Goal: Transaction & Acquisition: Purchase product/service

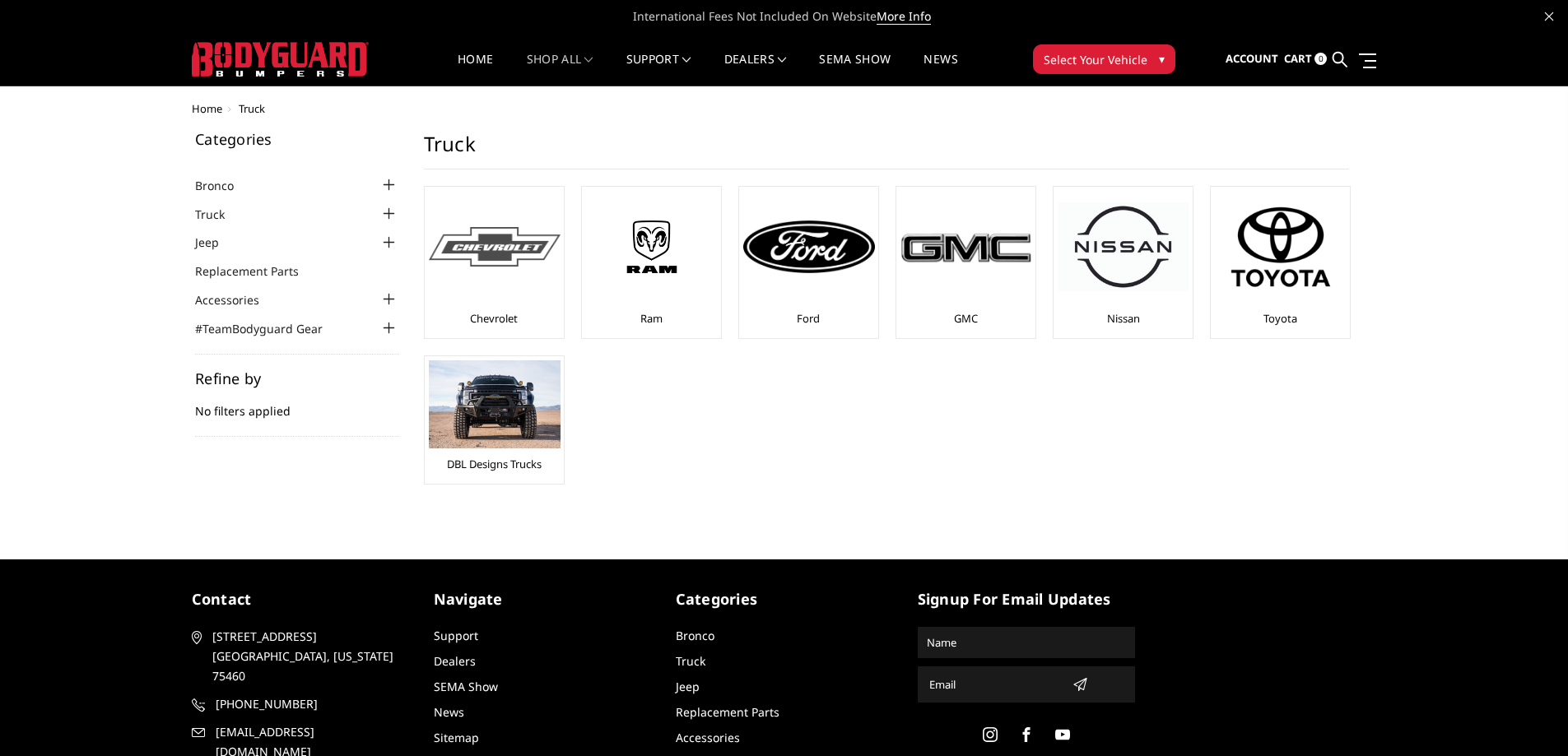
click at [501, 264] on img at bounding box center [495, 247] width 132 height 40
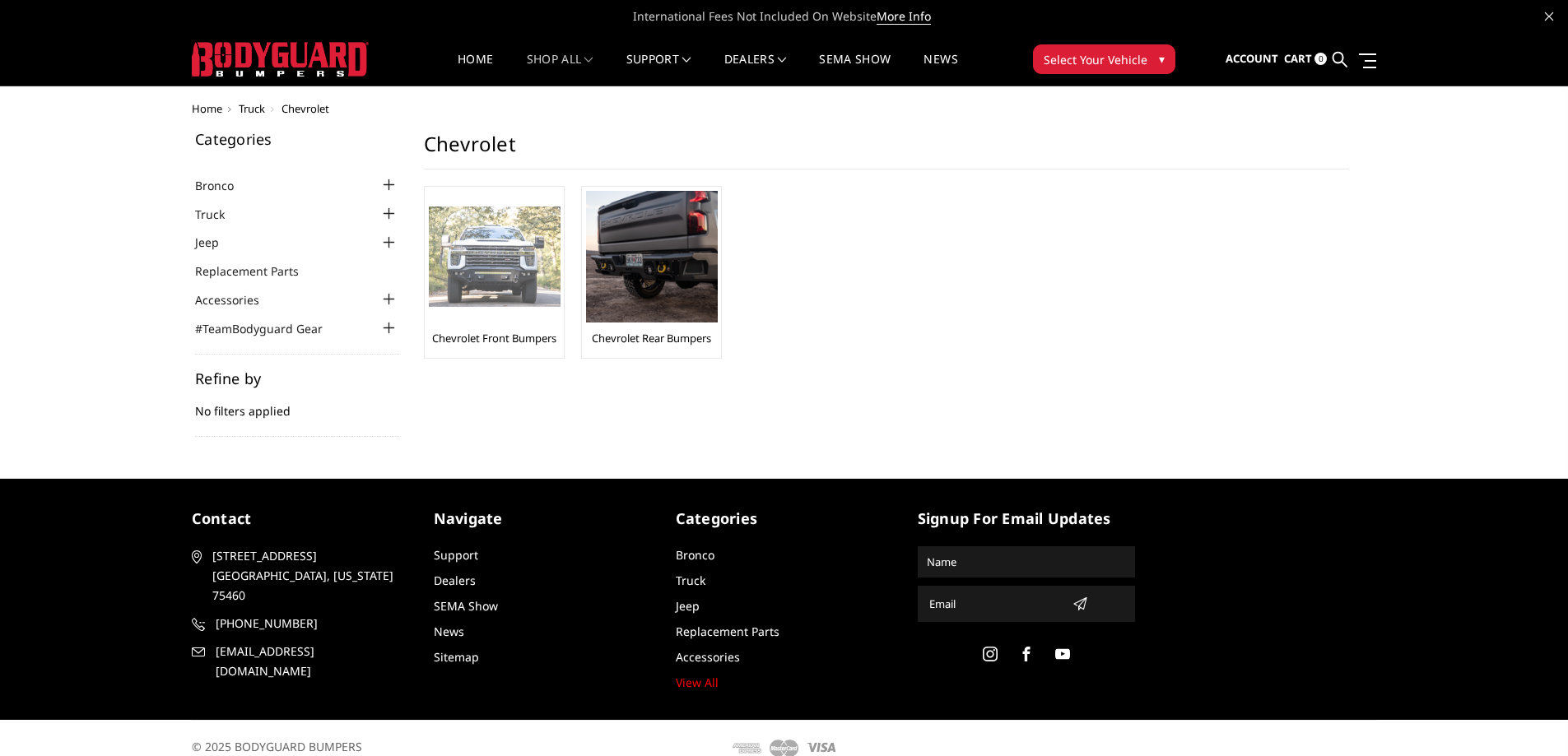
click at [488, 254] on img at bounding box center [495, 256] width 132 height 101
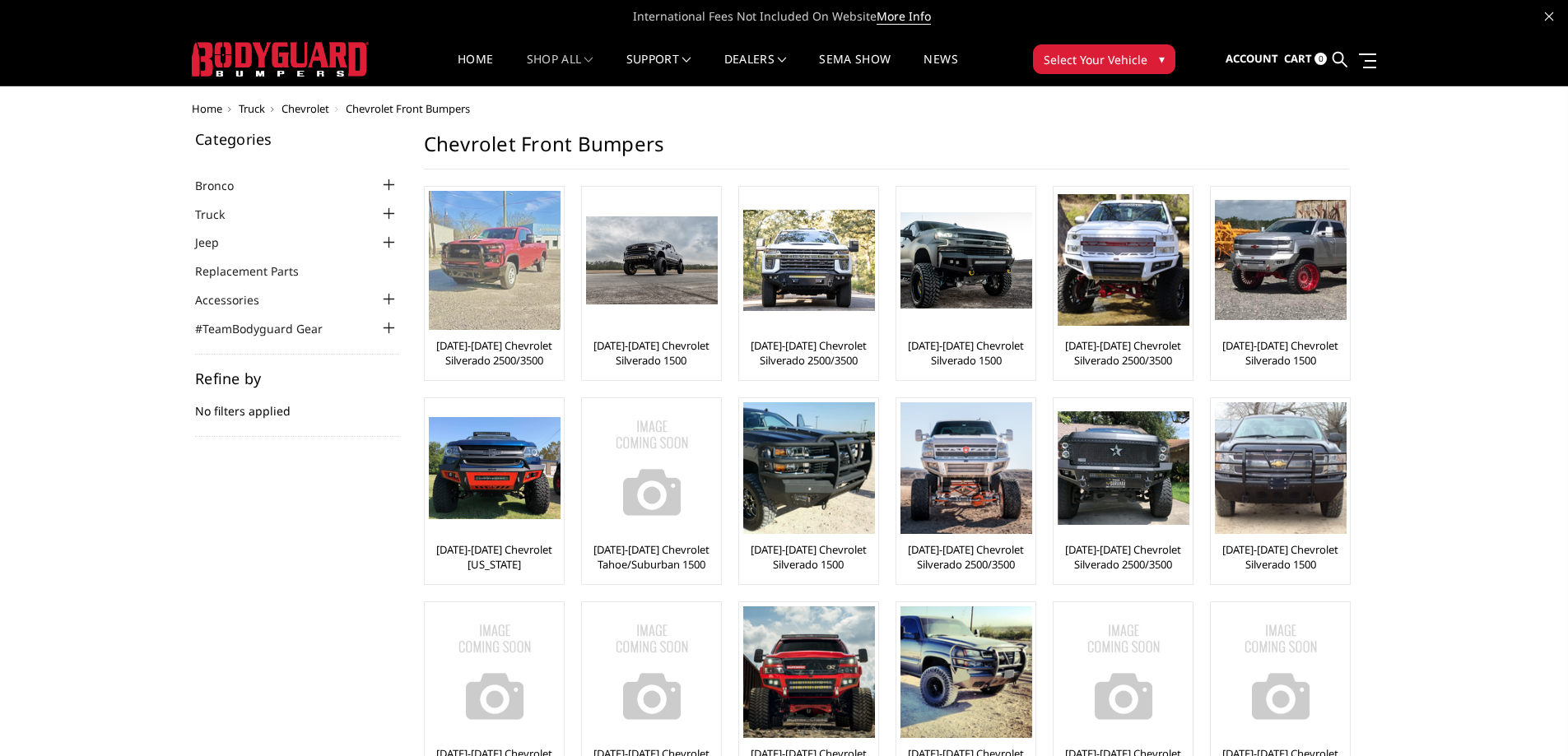
click at [538, 284] on img at bounding box center [495, 261] width 132 height 139
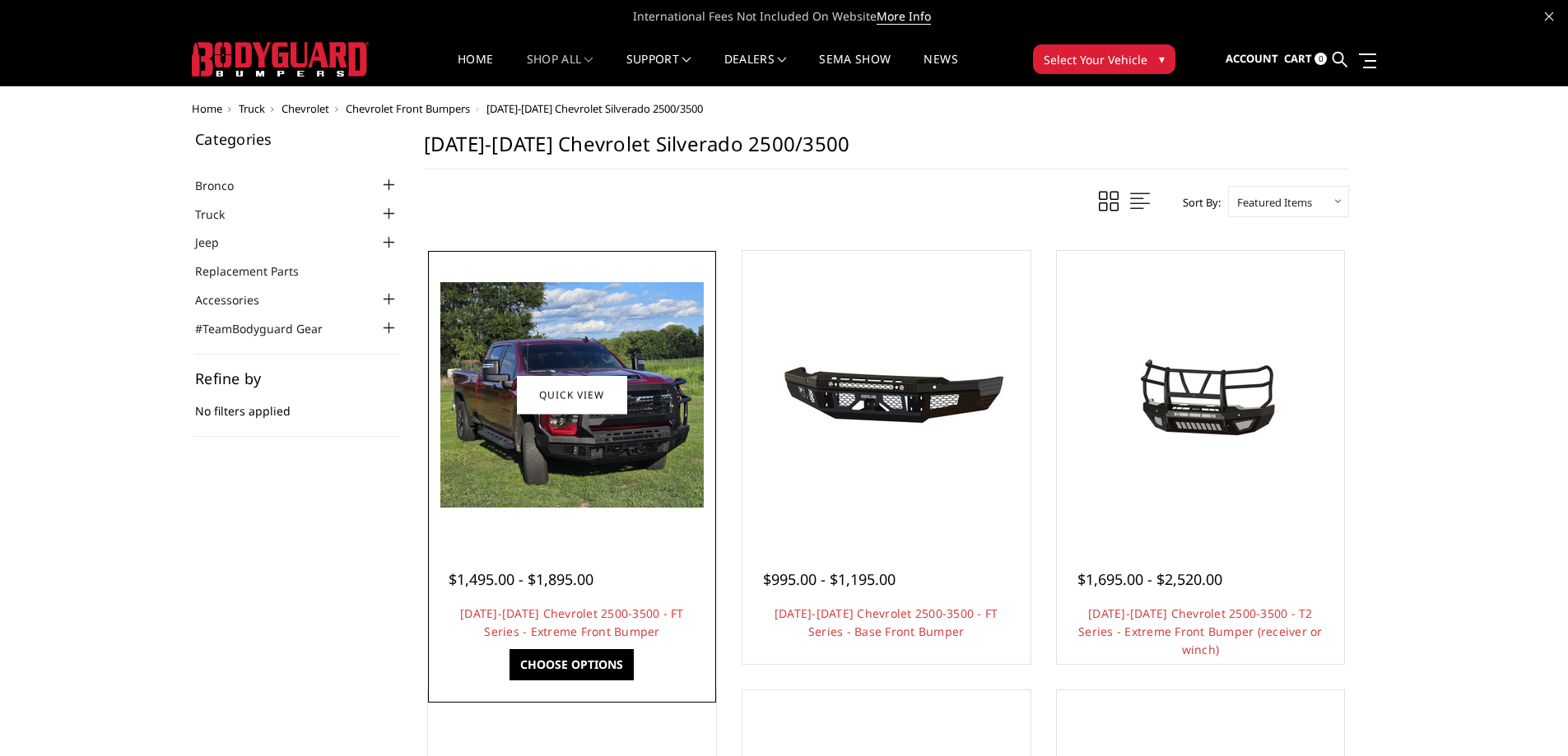
click at [591, 451] on img at bounding box center [572, 395] width 264 height 226
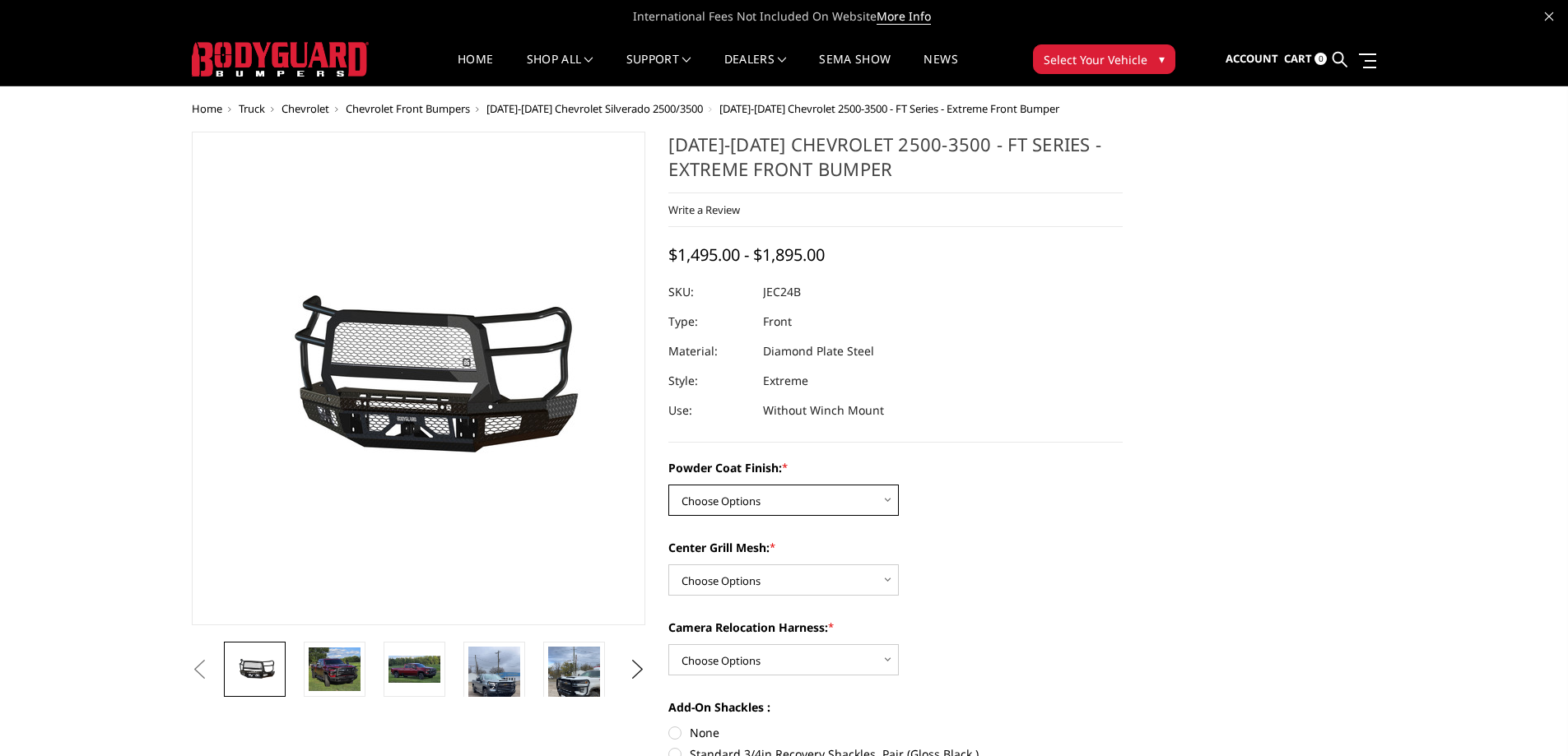
click at [829, 507] on select "Choose Options Bare Metal Gloss Black Powder Coat Textured Black Powder Coat" at bounding box center [784, 501] width 230 height 32
select select "3279"
click at [669, 485] on select "Choose Options Bare Metal Gloss Black Powder Coat Textured Black Powder Coat" at bounding box center [784, 501] width 230 height 32
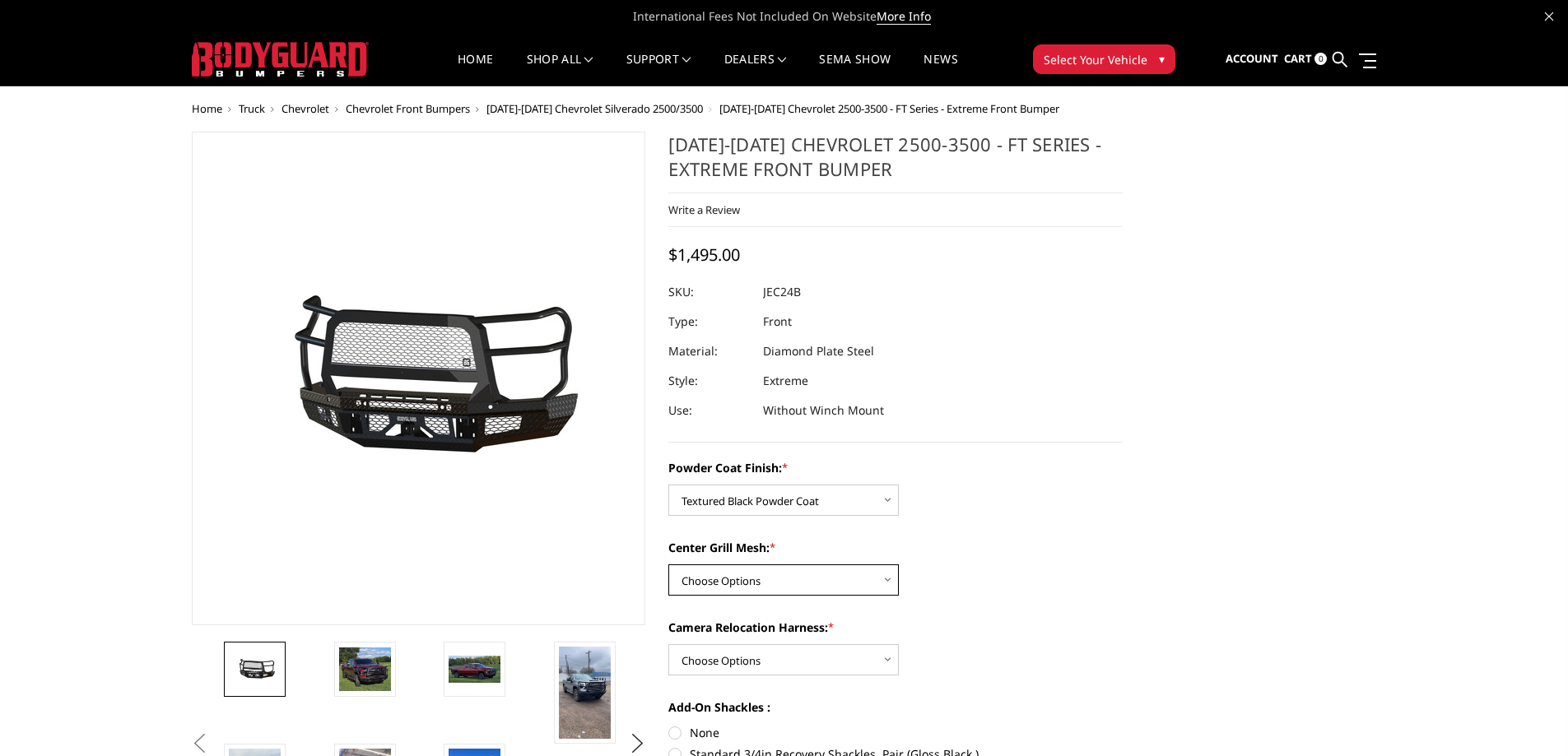
click at [815, 585] on select "Choose Options WITH Expanded Metal in Center Grill WITHOUT Expanded Metal in Ce…" at bounding box center [784, 580] width 230 height 32
select select "3281"
click at [669, 565] on select "Choose Options WITH Expanded Metal in Center Grill WITHOUT Expanded Metal in Ce…" at bounding box center [784, 580] width 230 height 32
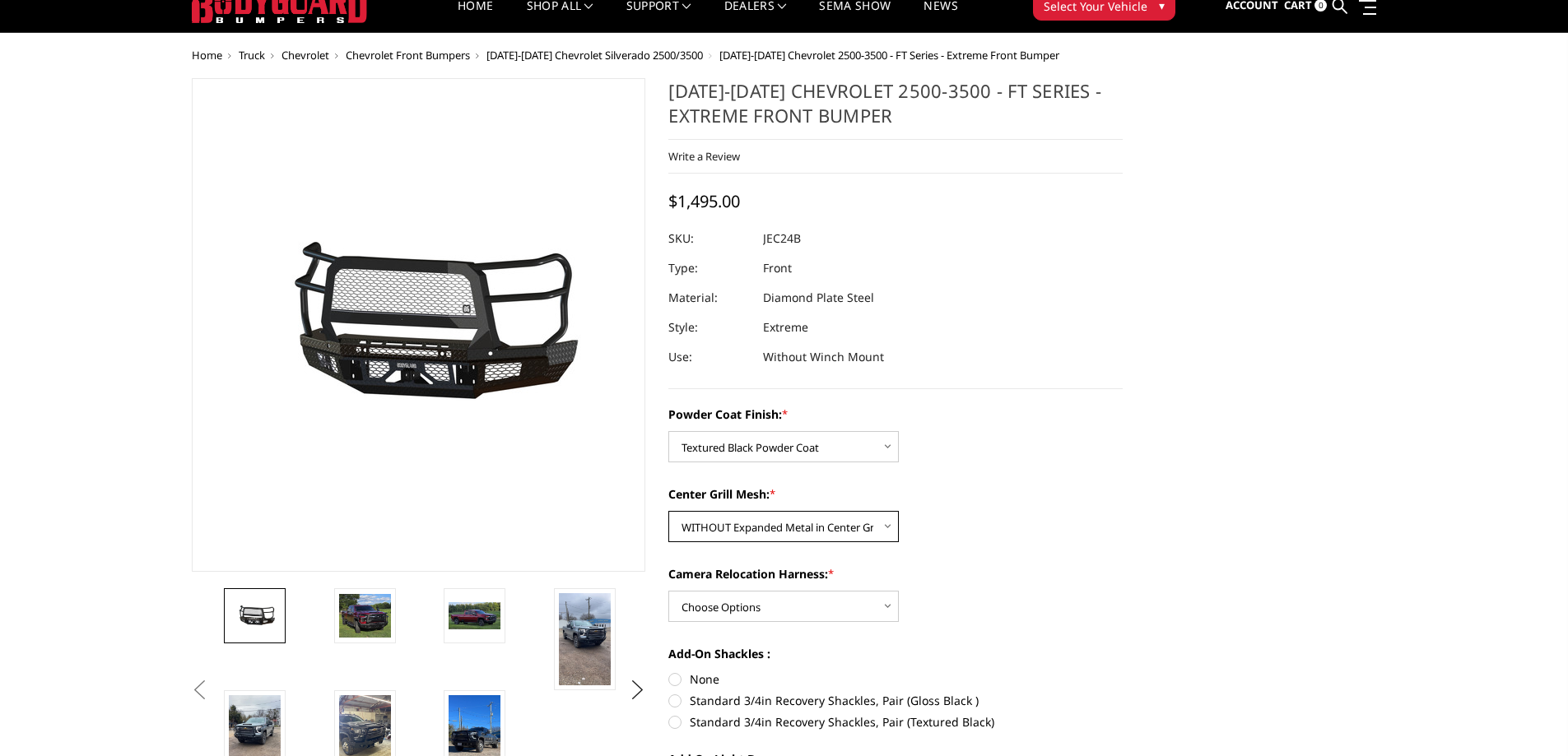
scroll to position [83, 0]
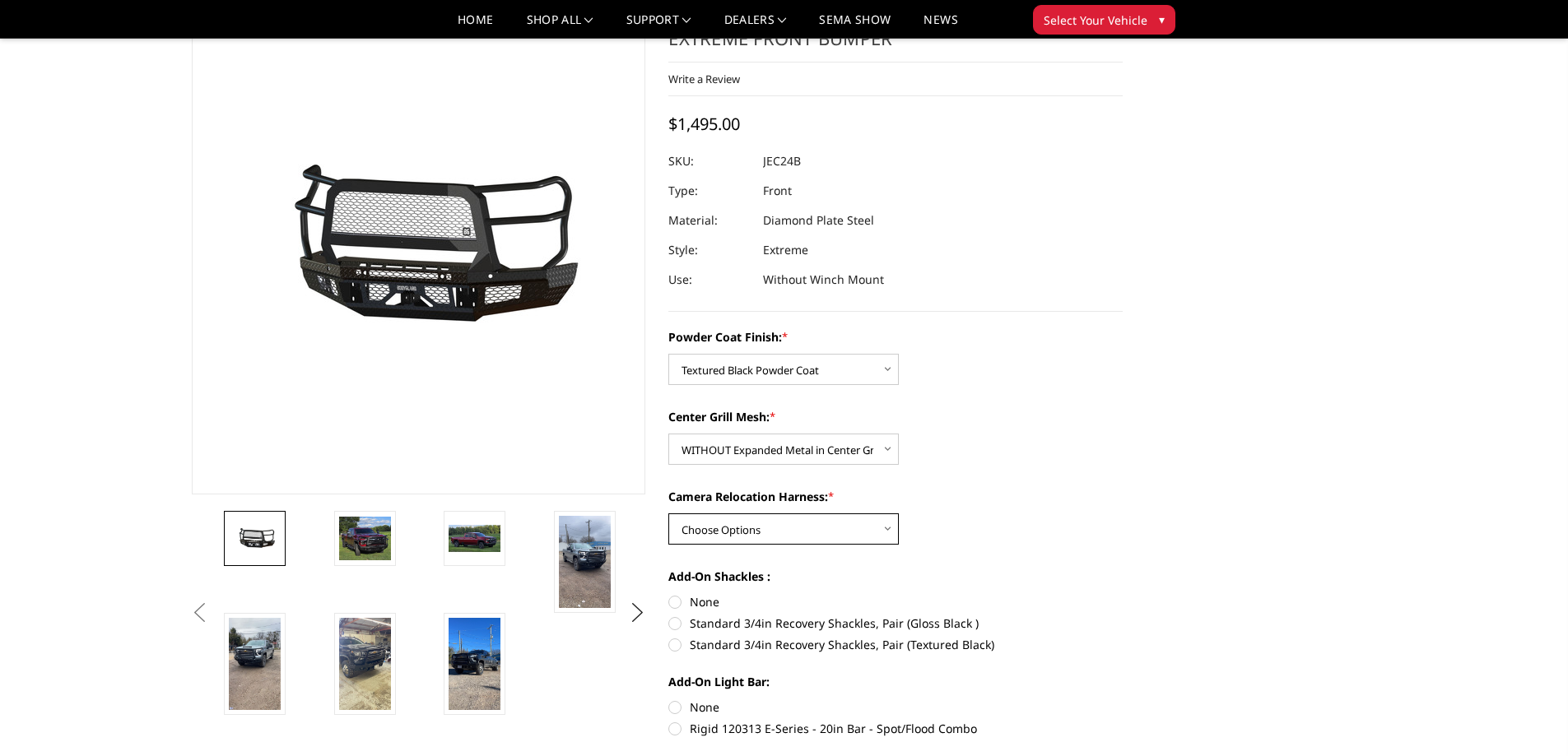
click at [759, 537] on select "Choose Options WITH Camera Relocation Harness WITHOUT Camera Relocation Harness" at bounding box center [784, 529] width 230 height 32
select select "3283"
click at [669, 514] on select "Choose Options WITH Camera Relocation Harness WITHOUT Camera Relocation Harness" at bounding box center [784, 529] width 230 height 32
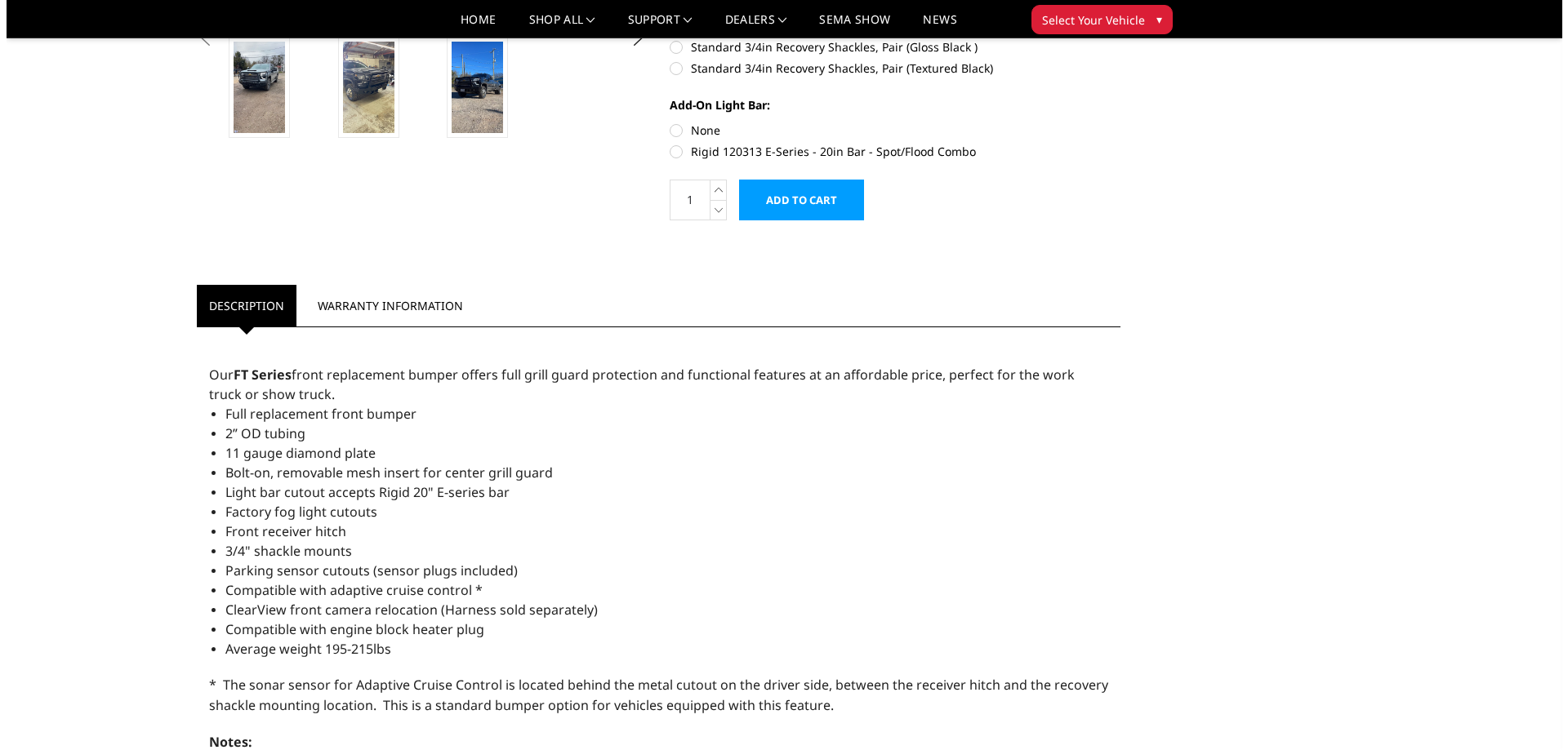
scroll to position [490, 0]
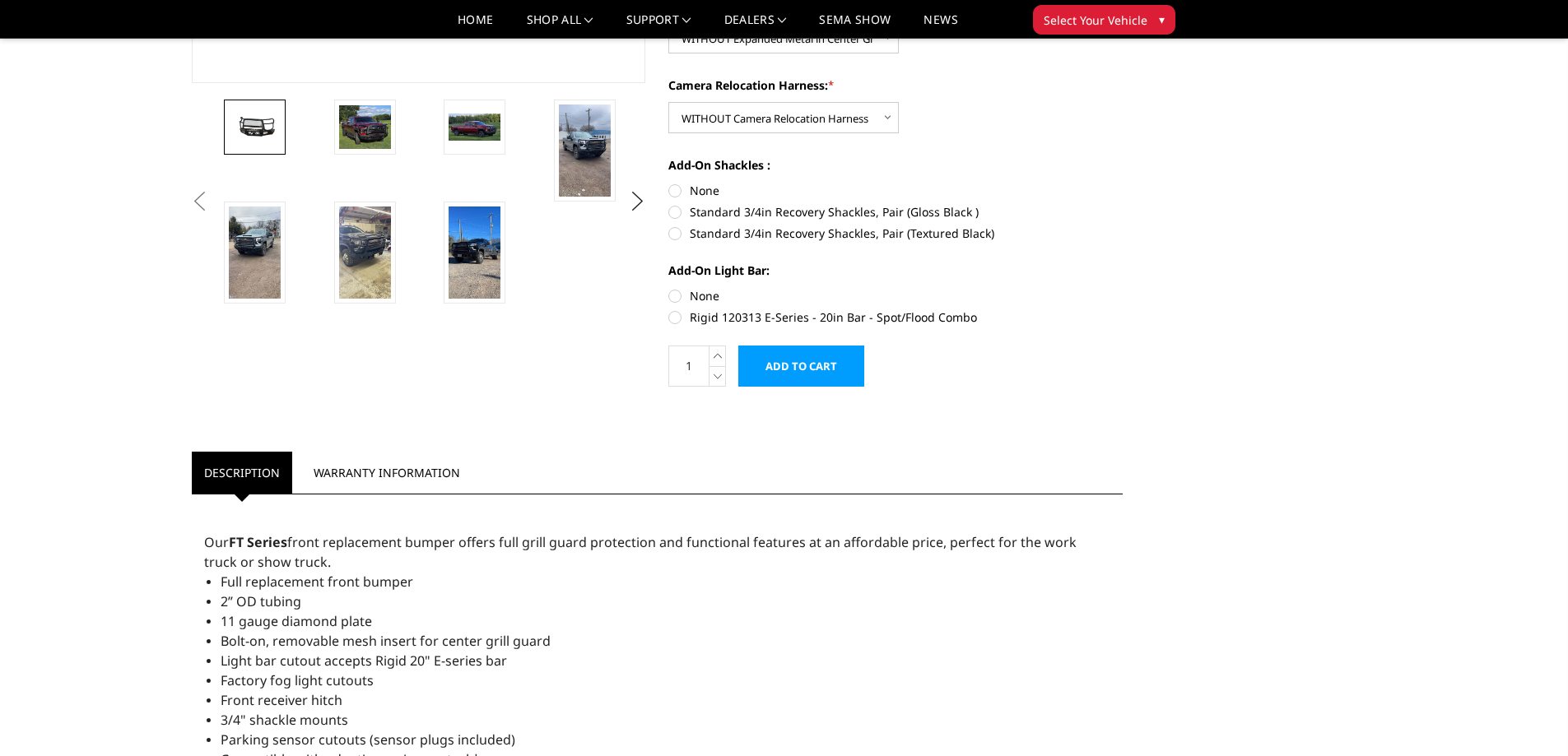
click at [807, 372] on input "Add to Cart" at bounding box center [802, 366] width 126 height 41
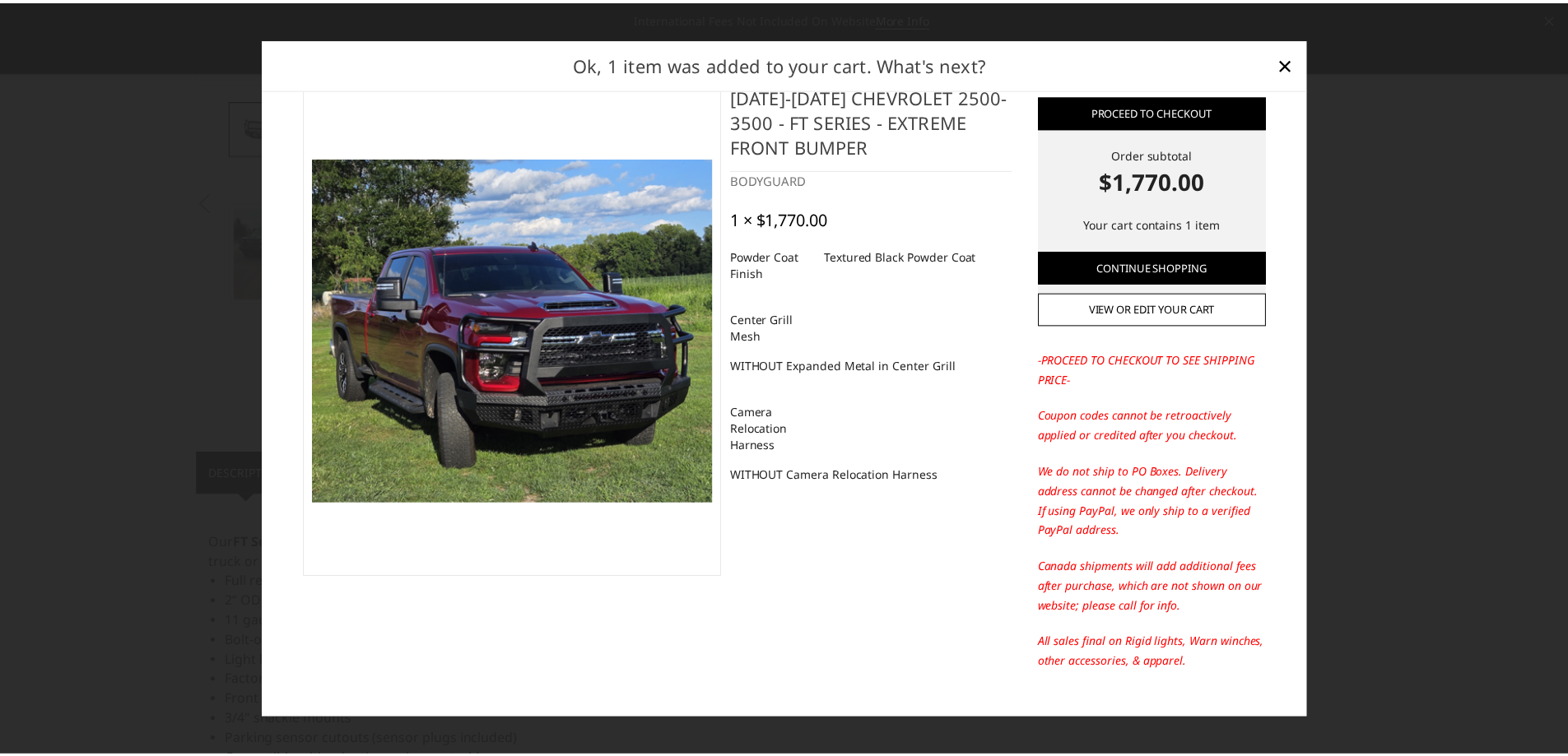
scroll to position [0, 0]
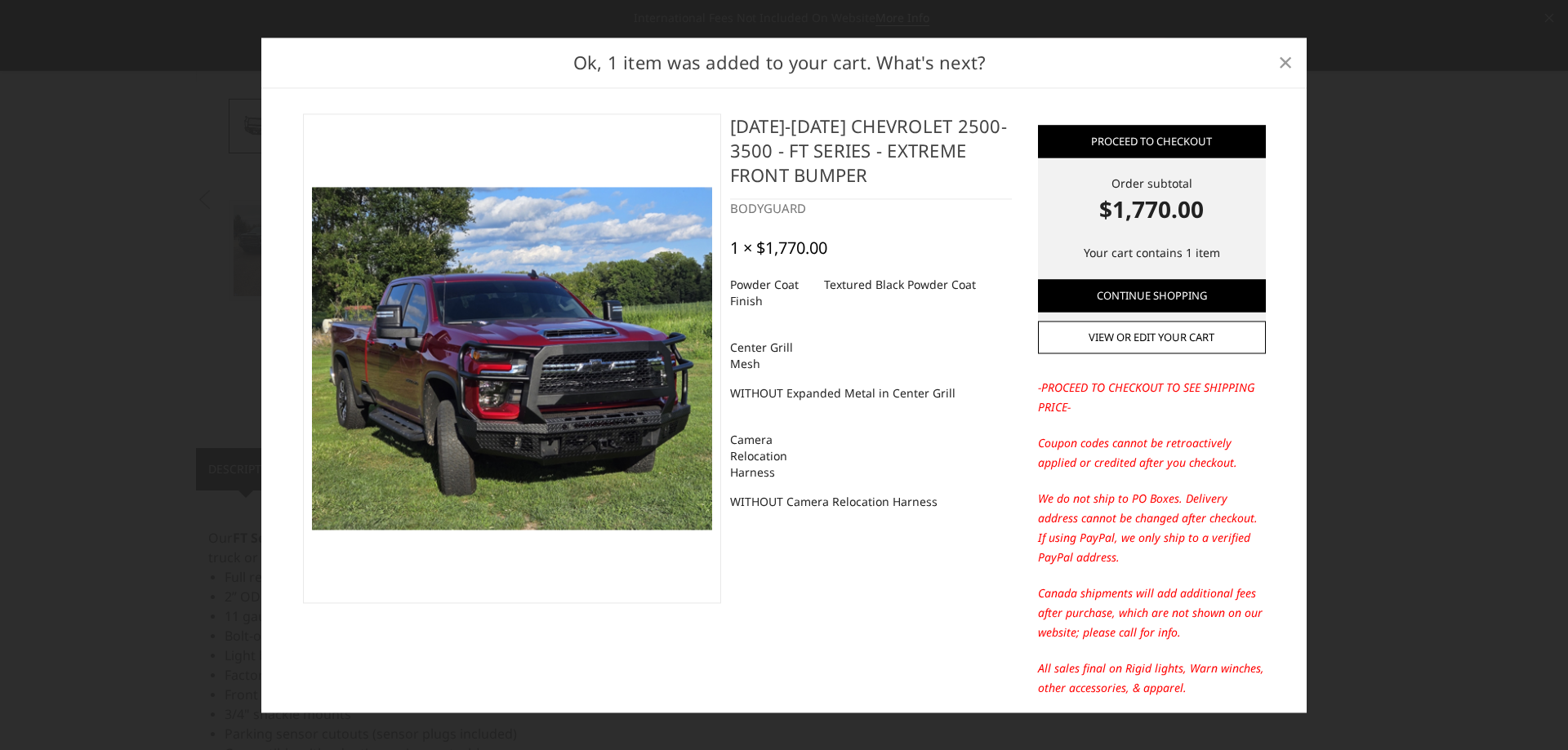
click at [1283, 64] on span "×" at bounding box center [1285, 63] width 15 height 35
